Goal: Check status: Check status

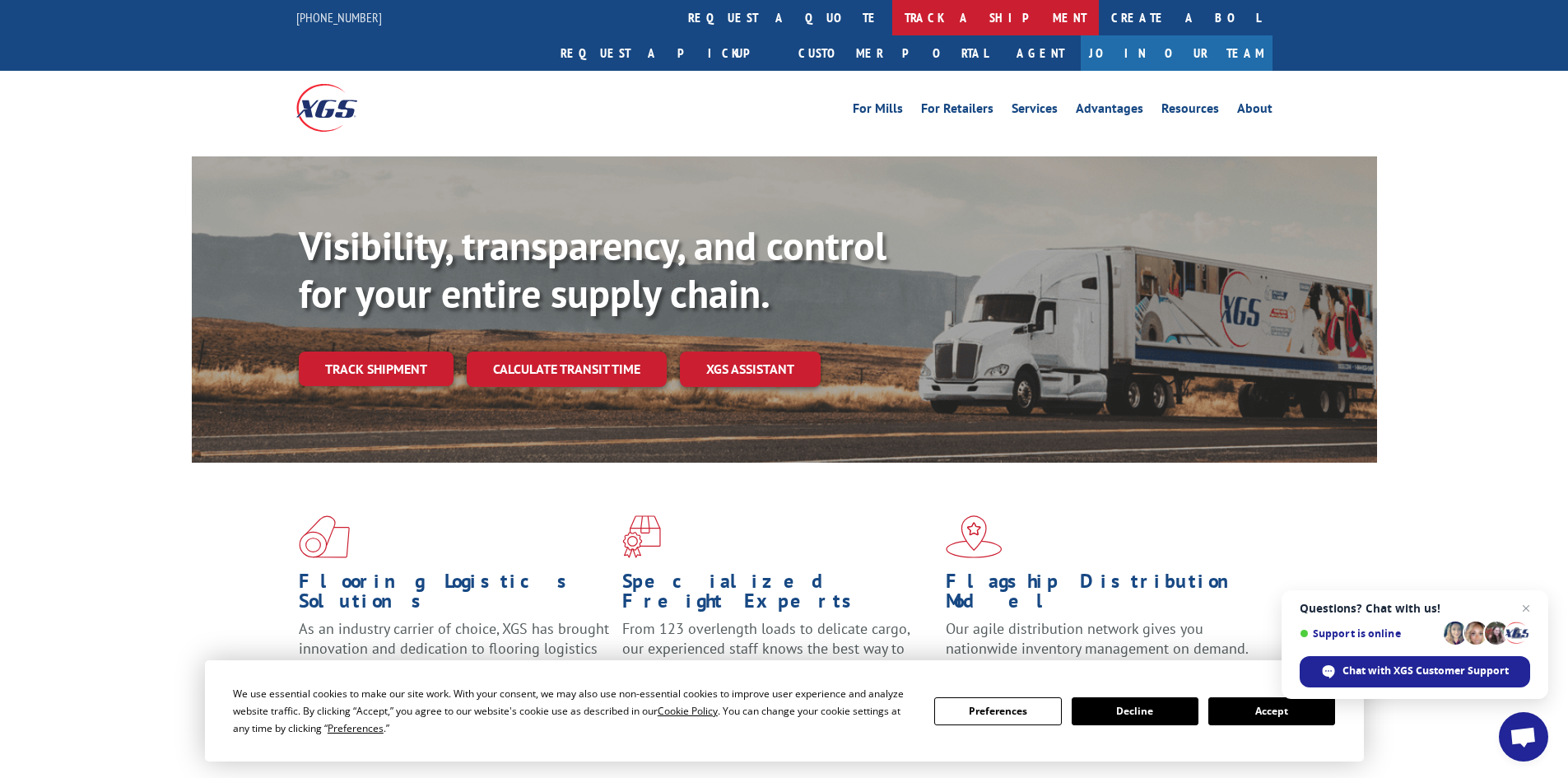
click at [892, 18] on link "track a shipment" at bounding box center [995, 18] width 207 height 35
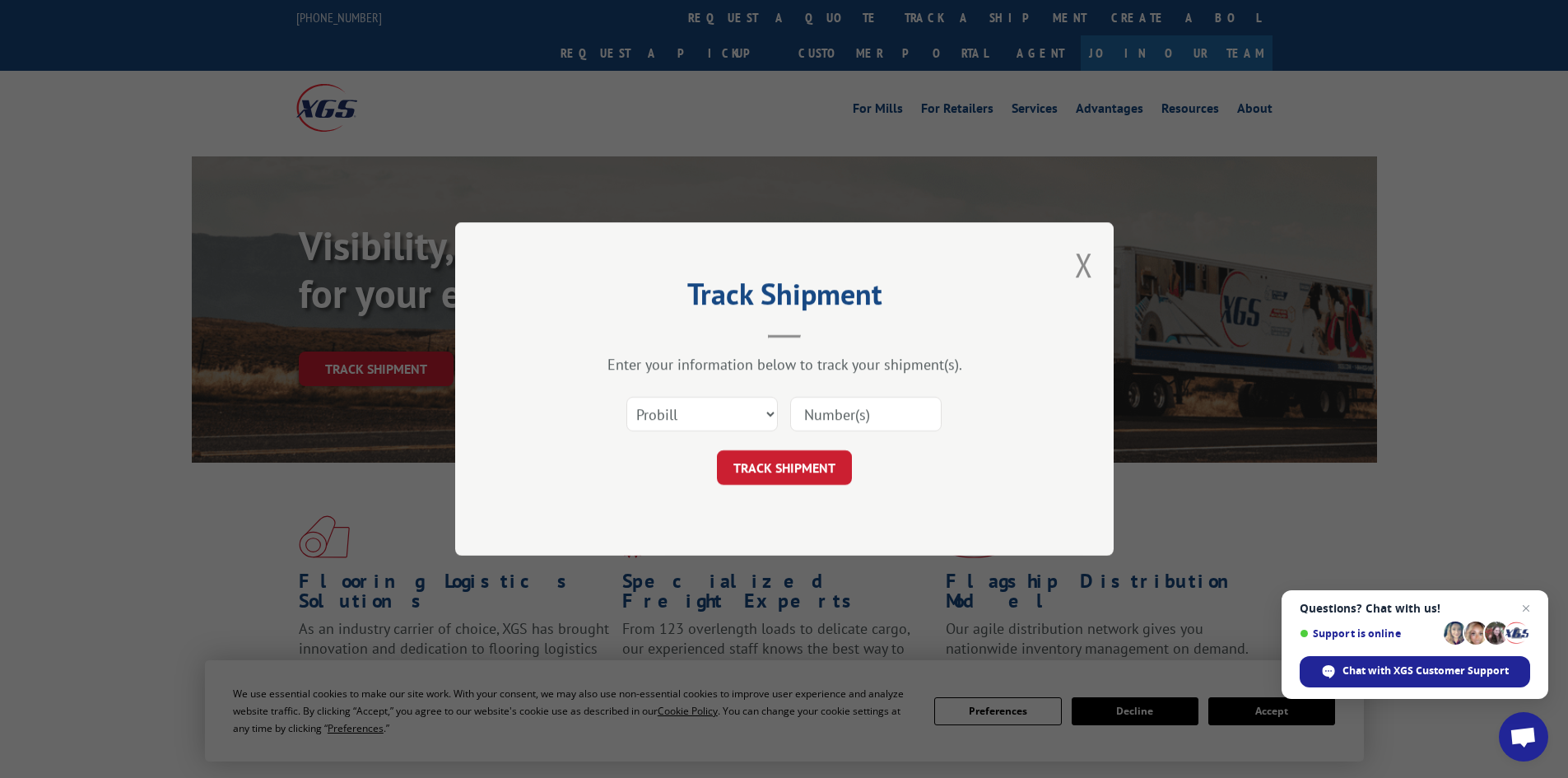
click at [887, 418] on input at bounding box center [866, 413] width 151 height 34
type input "17521402"
click at [804, 468] on button "TRACK SHIPMENT" at bounding box center [785, 467] width 135 height 34
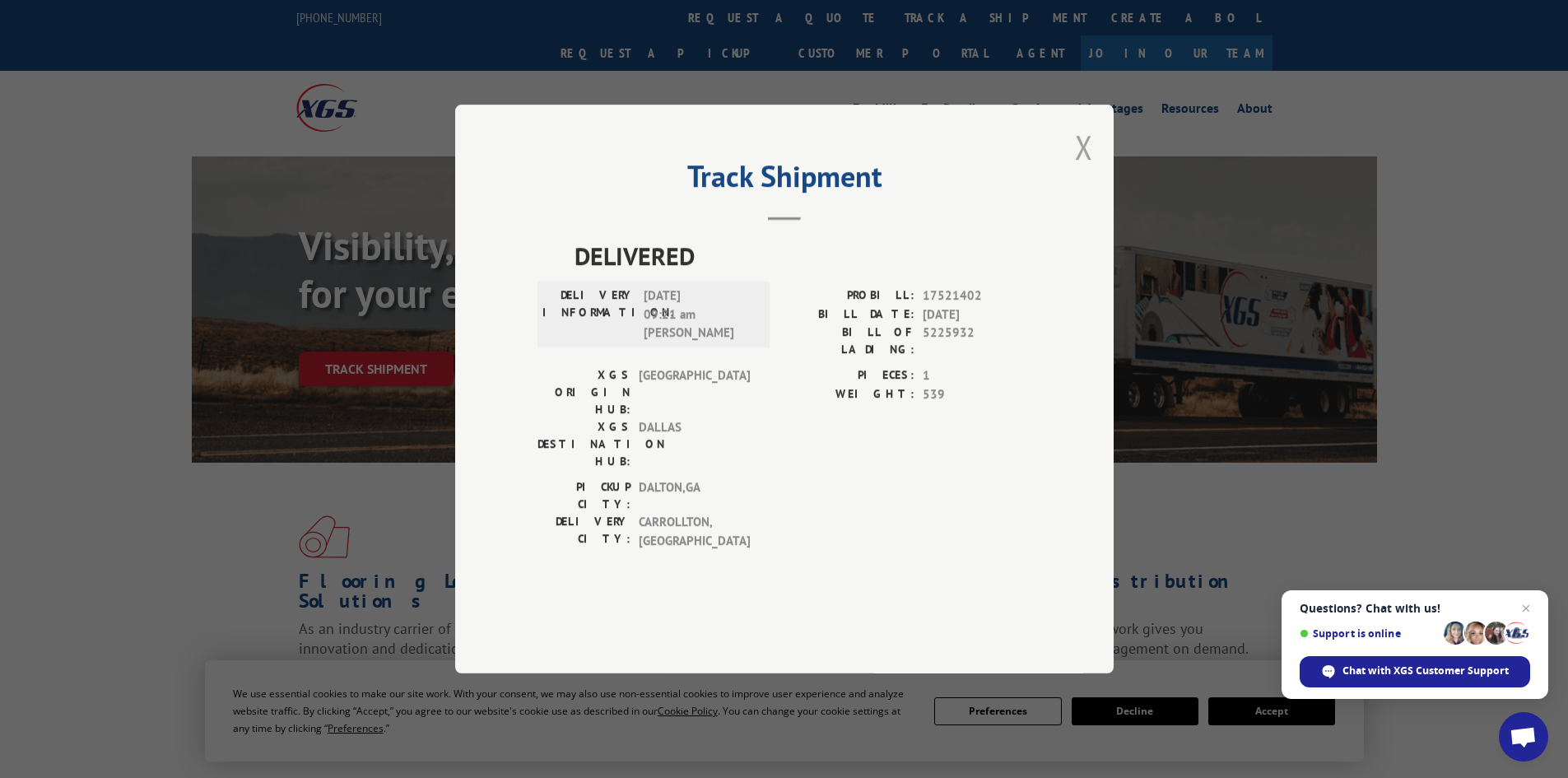
click at [1079, 169] on button "Close modal" at bounding box center [1084, 147] width 18 height 44
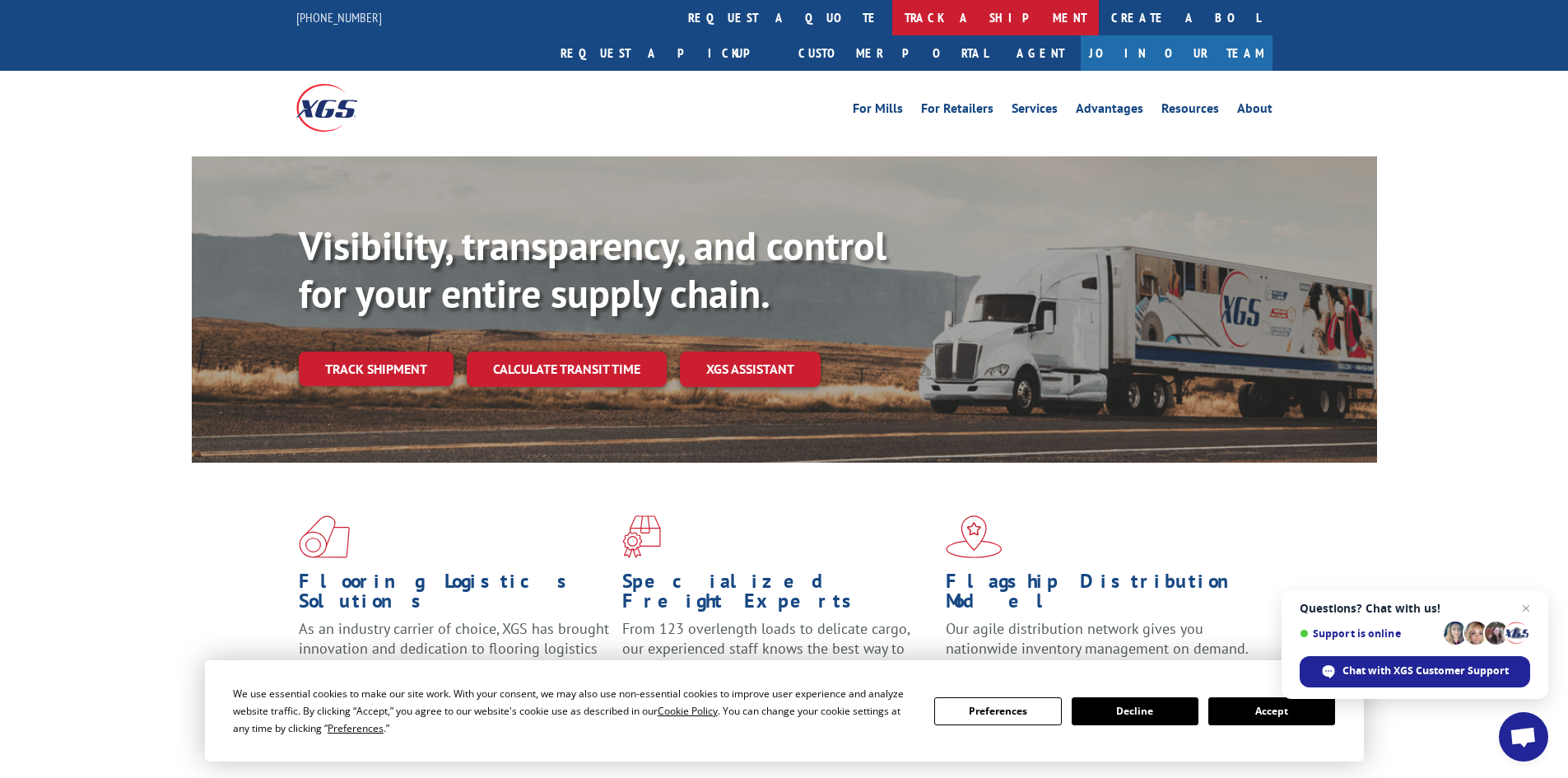
click at [892, 19] on link "track a shipment" at bounding box center [995, 18] width 207 height 35
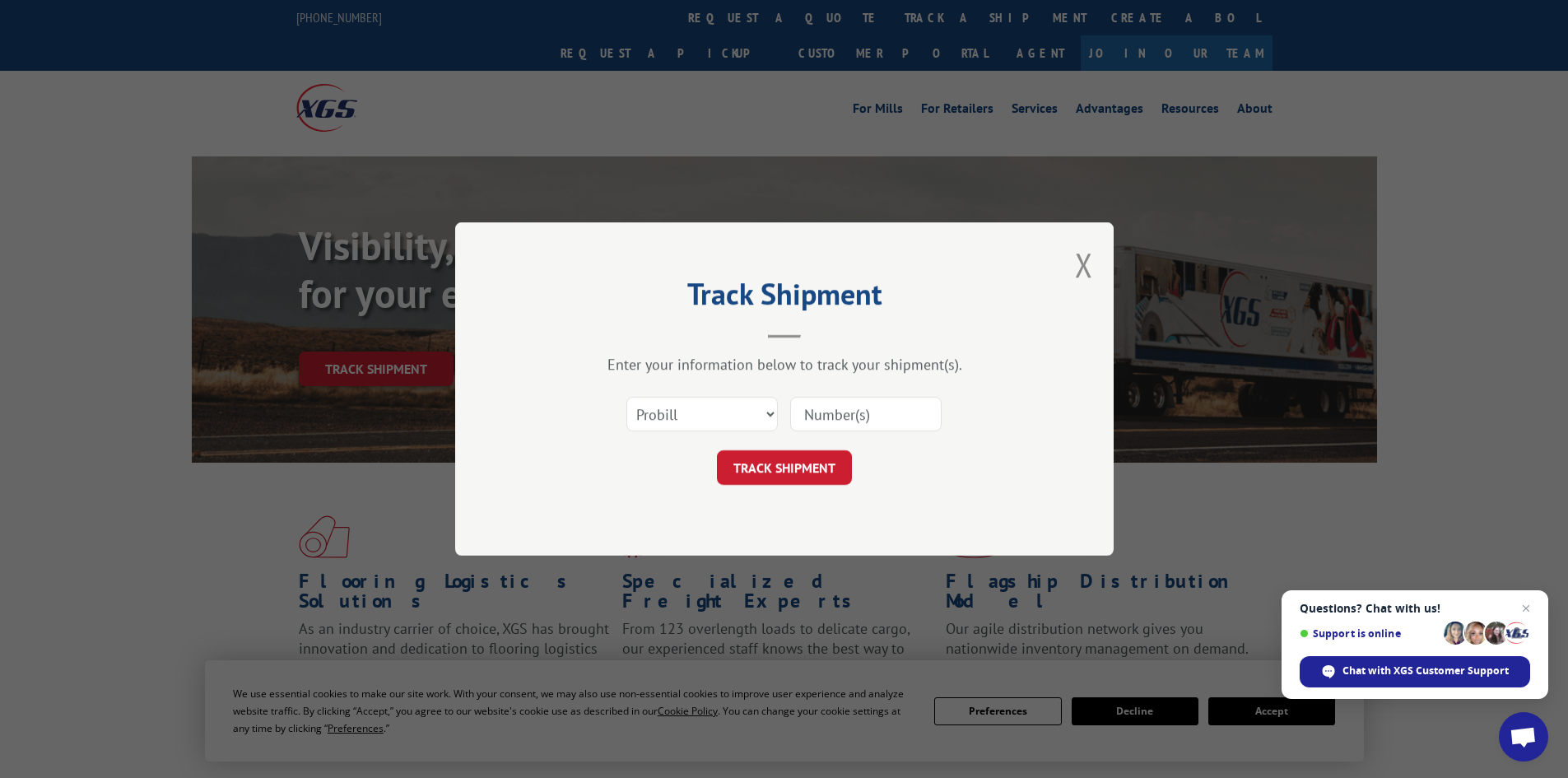
click at [894, 416] on input at bounding box center [866, 413] width 151 height 34
type input "17521399"
click button "TRACK SHIPMENT" at bounding box center [785, 467] width 135 height 34
